Goal: Check status: Check status

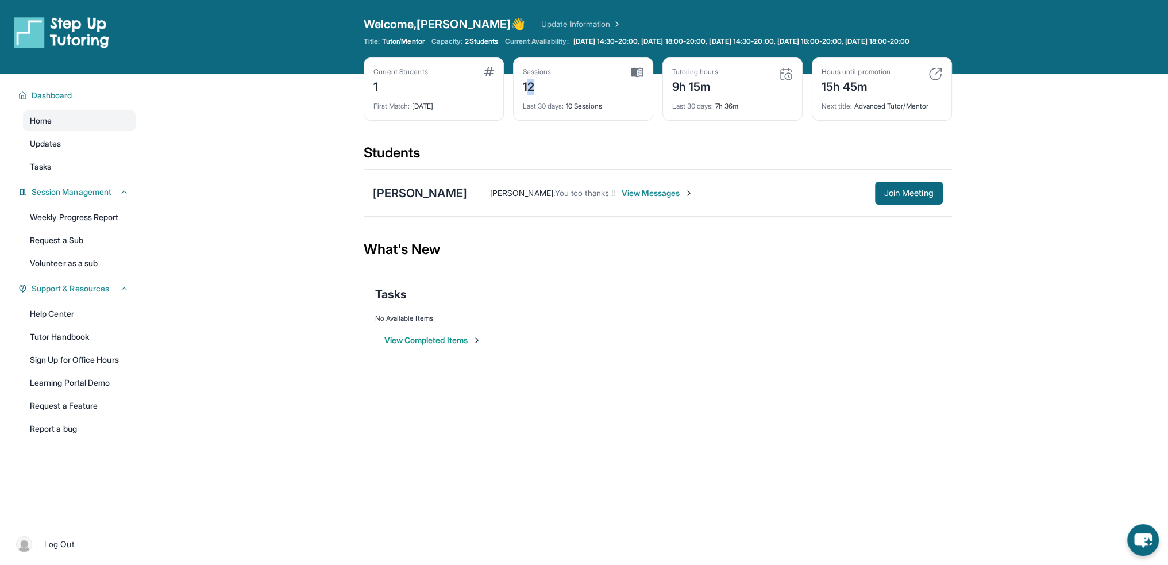
drag, startPoint x: 526, startPoint y: 101, endPoint x: 545, endPoint y: 101, distance: 18.4
click at [545, 95] on div "12" at bounding box center [537, 85] width 29 height 18
click at [572, 95] on div "Sessions 12" at bounding box center [583, 81] width 121 height 28
click at [638, 78] on img at bounding box center [637, 72] width 13 height 10
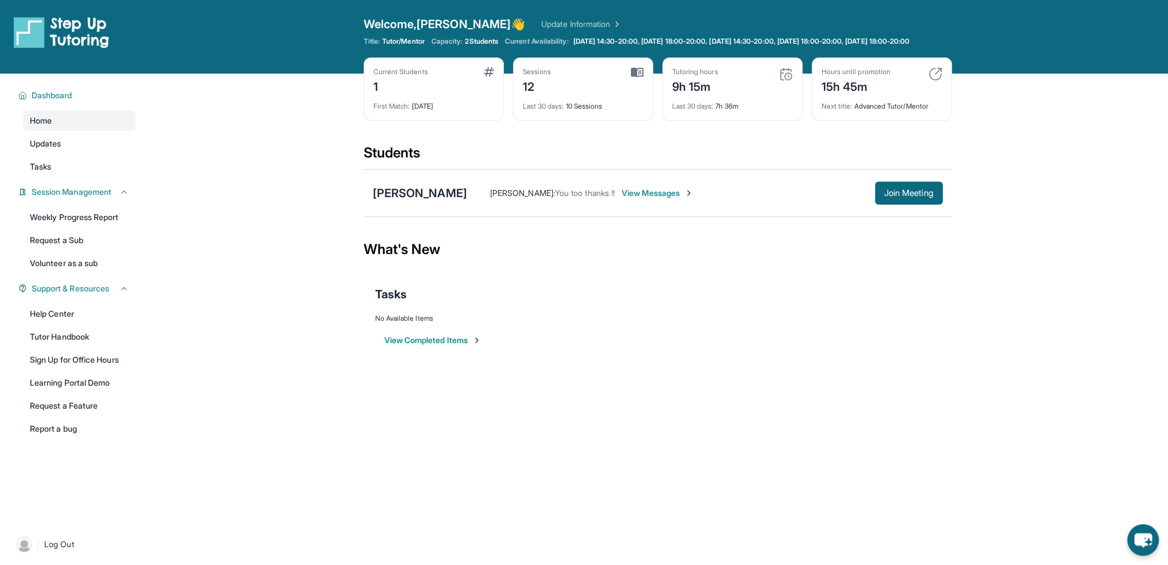
click at [487, 76] on img at bounding box center [489, 71] width 10 height 9
click at [637, 87] on div "Sessions 12" at bounding box center [583, 81] width 121 height 28
click at [488, 76] on img at bounding box center [489, 71] width 10 height 9
